Goal: Navigation & Orientation: Find specific page/section

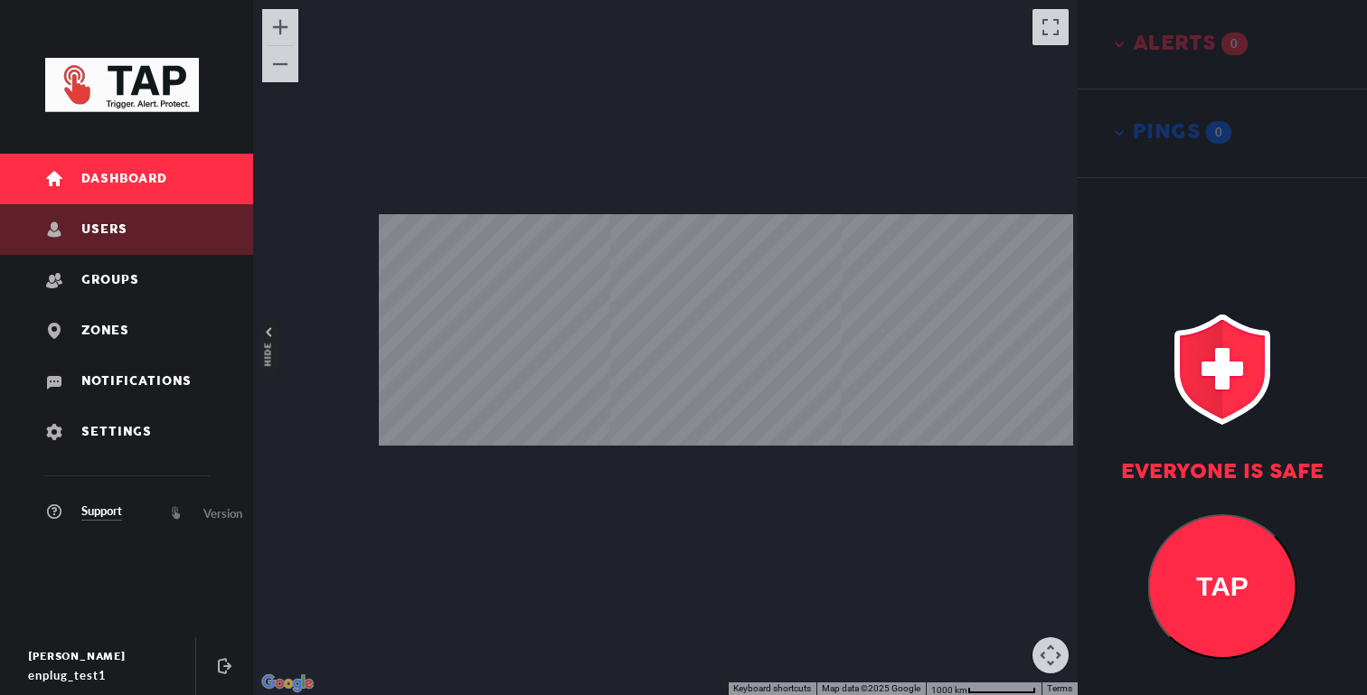
click at [161, 234] on link "Users" at bounding box center [126, 229] width 253 height 51
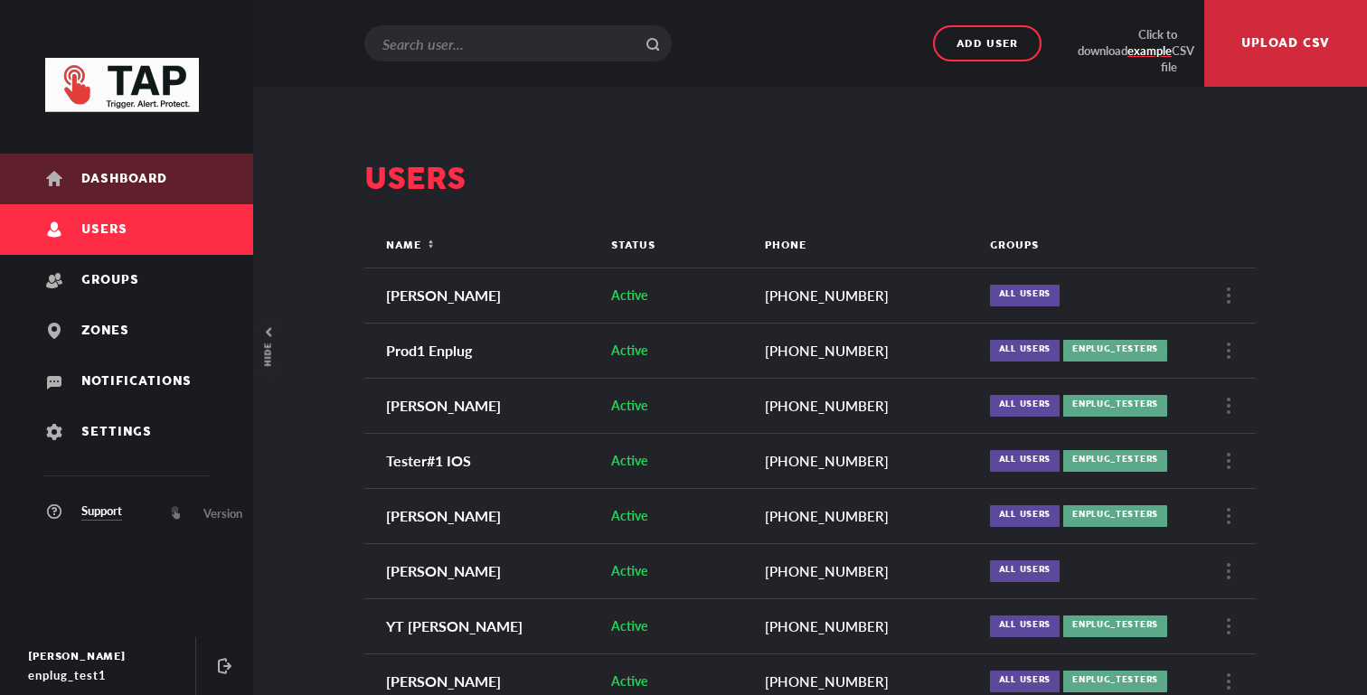
click at [155, 184] on span "Dashboard" at bounding box center [124, 180] width 86 height 14
